Goal: Use online tool/utility: Utilize a website feature to perform a specific function

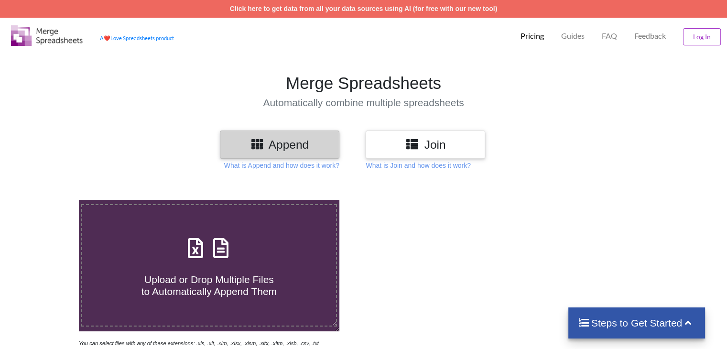
click at [200, 253] on icon at bounding box center [196, 243] width 24 height 20
click at [50, 200] on input "Upload or Drop Multiple Files to Automatically Append Them" at bounding box center [50, 200] width 0 height 0
type input "C:\fakepath\FIS-ITM-REP-IC-0001.xlsx"
drag, startPoint x: 224, startPoint y: 68, endPoint x: 161, endPoint y: 252, distance: 193.6
click at [223, 68] on section "Merge Spreadsheets Automatically combine multiple spreadsheets" at bounding box center [363, 90] width 727 height 79
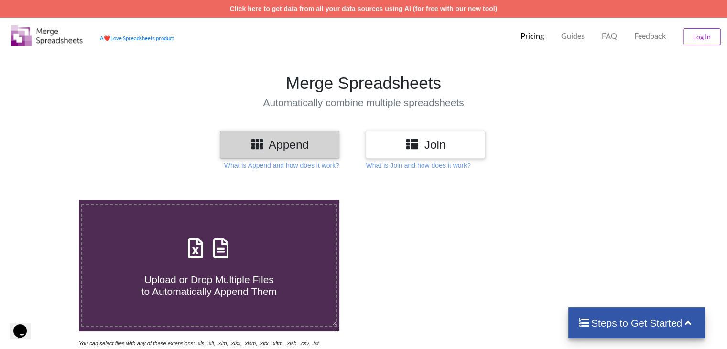
click at [162, 253] on div "Upload or Drop Multiple Files to Automatically Append Them" at bounding box center [208, 265] width 253 height 65
click at [50, 200] on input "Upload or Drop Multiple Files to Automatically Append Them" at bounding box center [50, 200] width 0 height 0
type input "C:\fakepath\FIS-ITM-REP-IC-0001.xlsx"
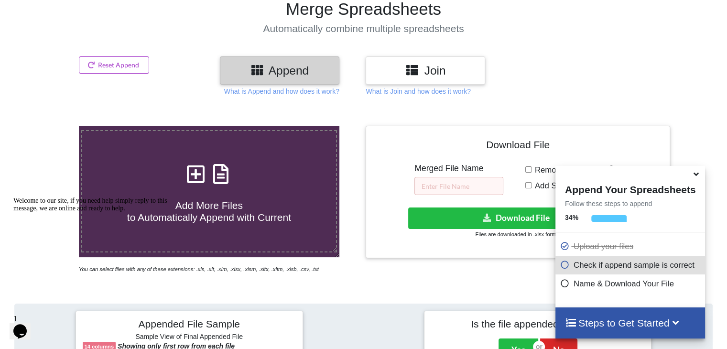
scroll to position [191, 0]
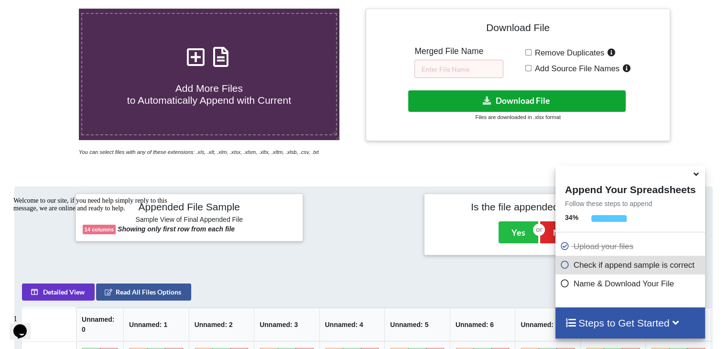
click at [557, 104] on button "Download File" at bounding box center [517, 101] width 218 height 22
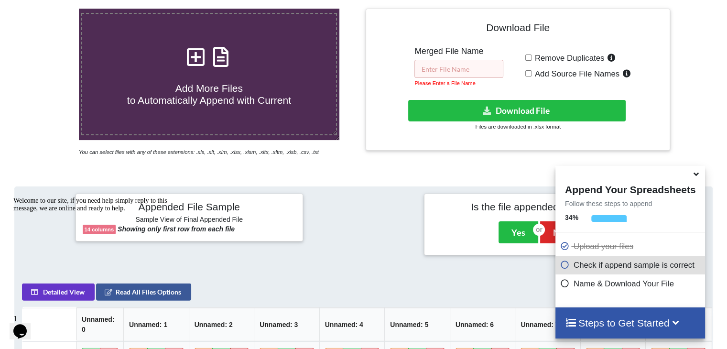
click at [469, 75] on input "text" at bounding box center [459, 69] width 89 height 18
click at [468, 71] on input "text" at bounding box center [459, 69] width 89 height 18
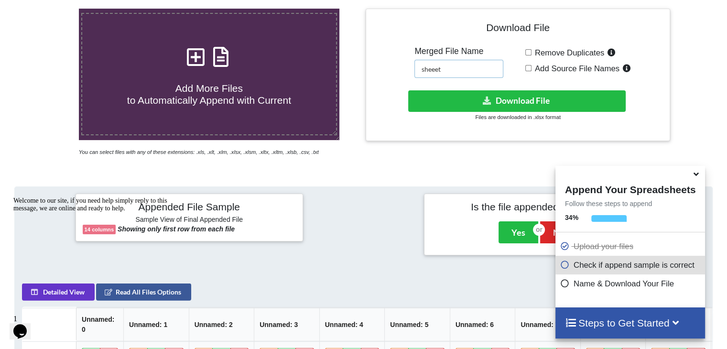
type input "sheeet"
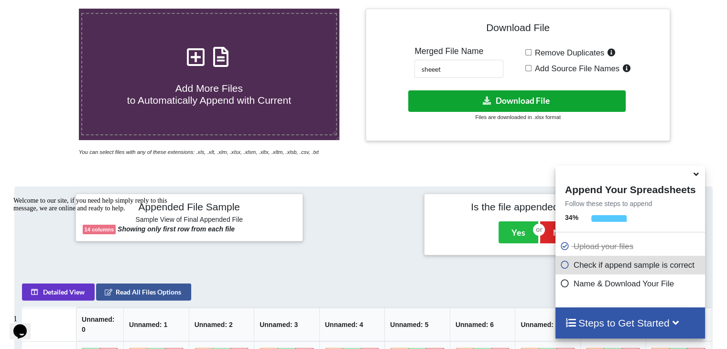
click at [492, 97] on icon at bounding box center [488, 100] width 10 height 7
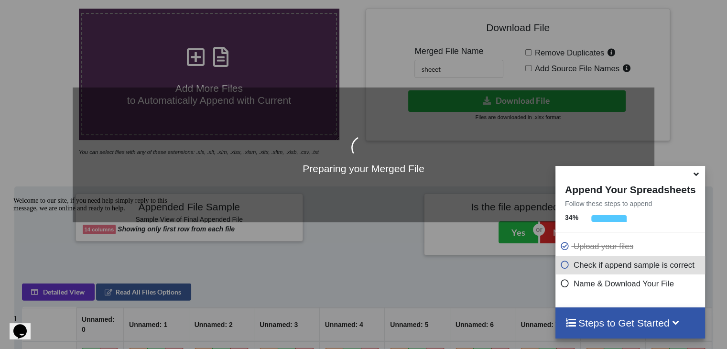
click at [696, 175] on icon at bounding box center [696, 172] width 10 height 9
